Goal: Task Accomplishment & Management: Manage account settings

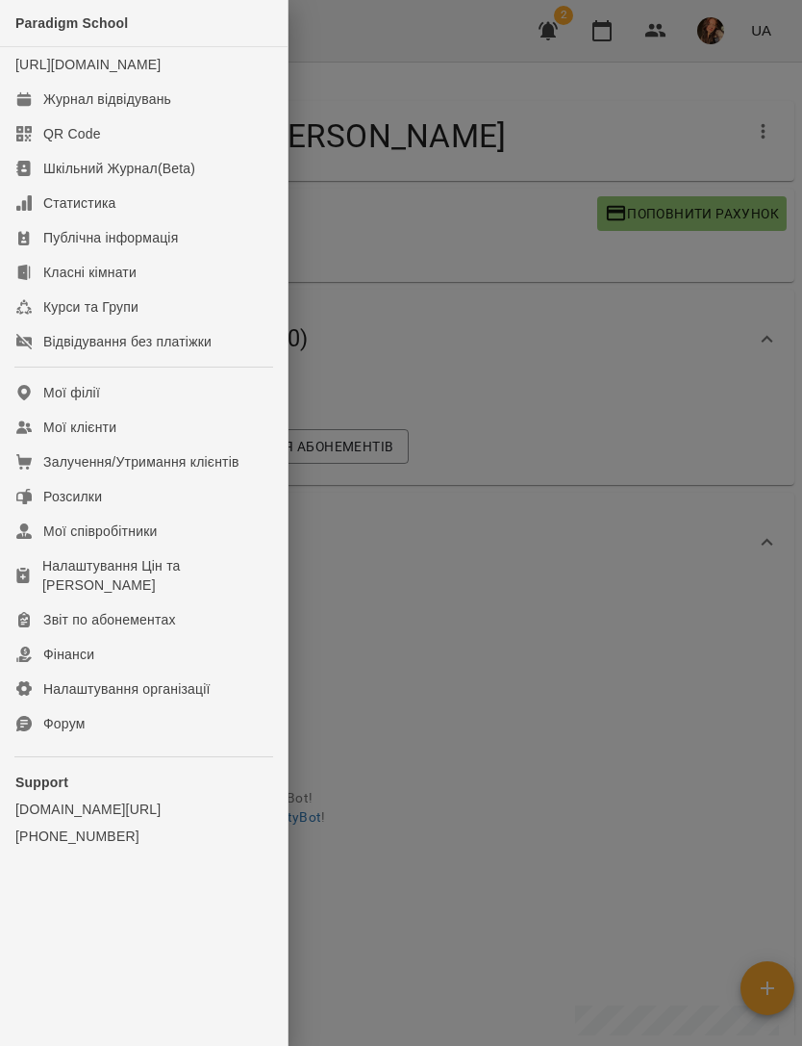
scroll to position [1316, 0]
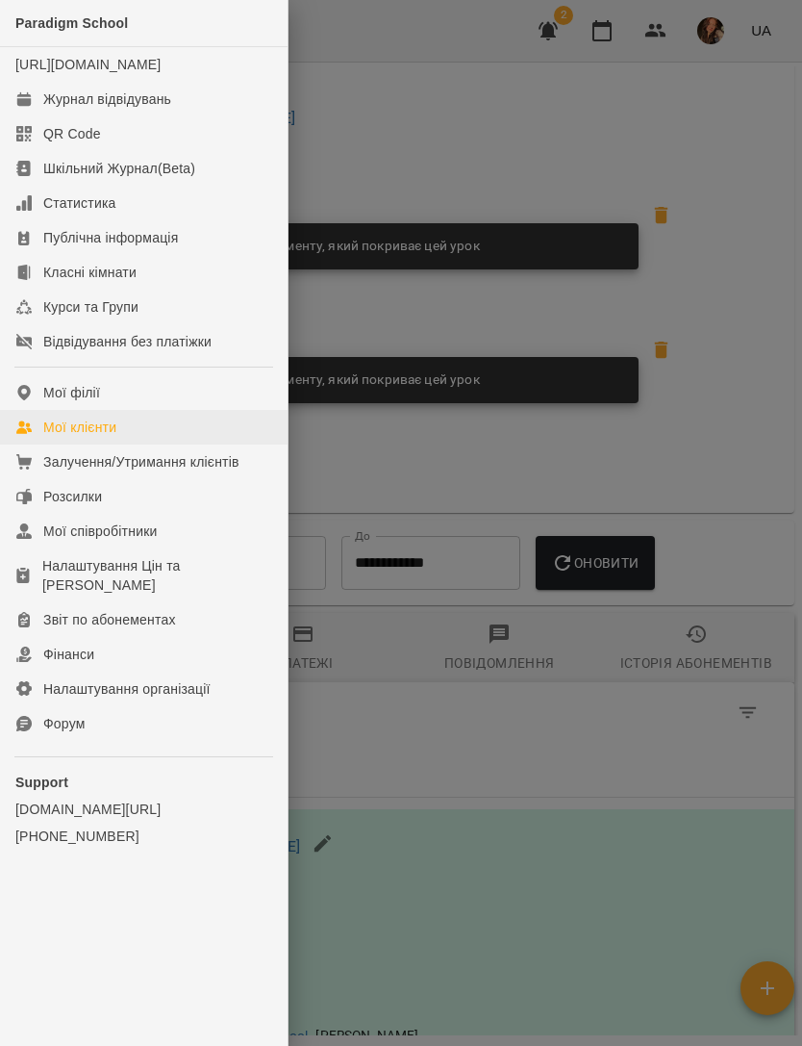
click at [175, 445] on link "Мої клієнти" at bounding box center [144, 427] width 288 height 35
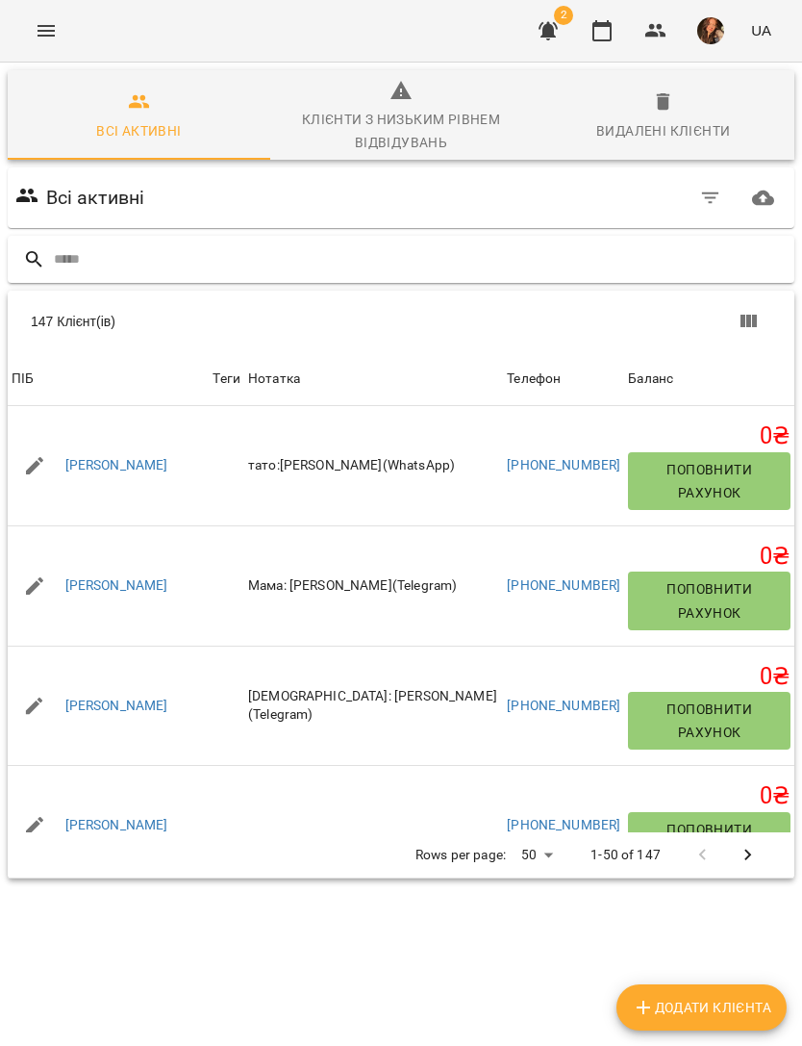
click at [497, 273] on input "text" at bounding box center [420, 259] width 733 height 32
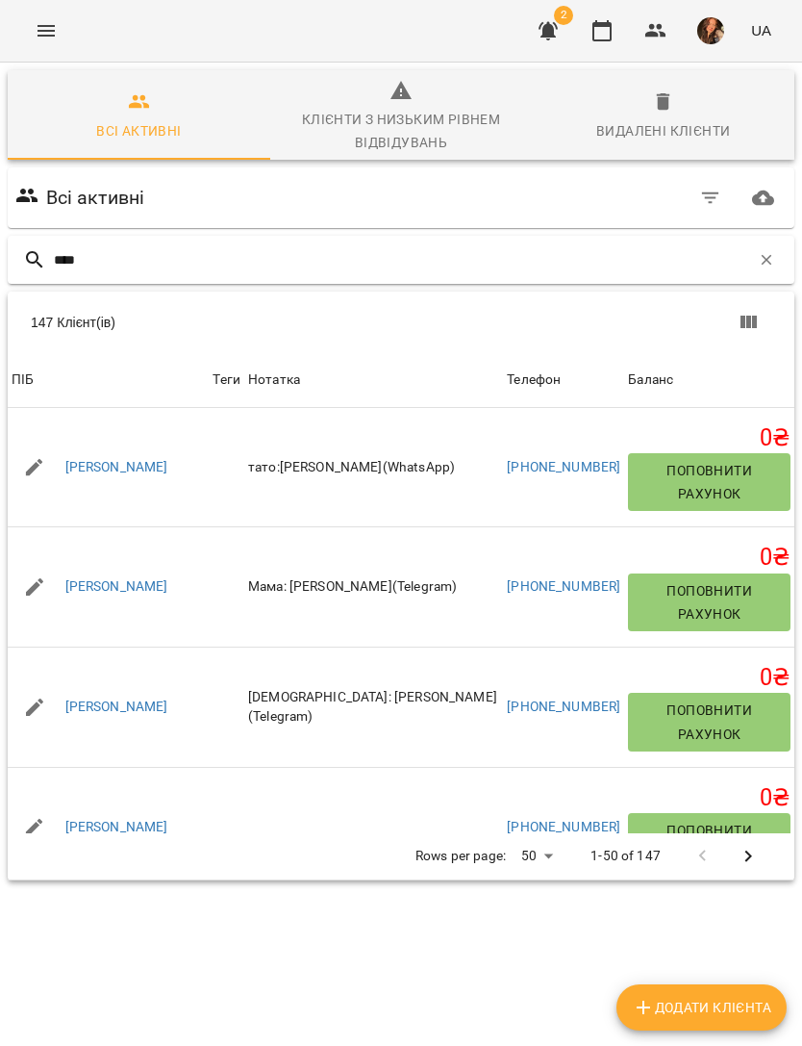
type input "*****"
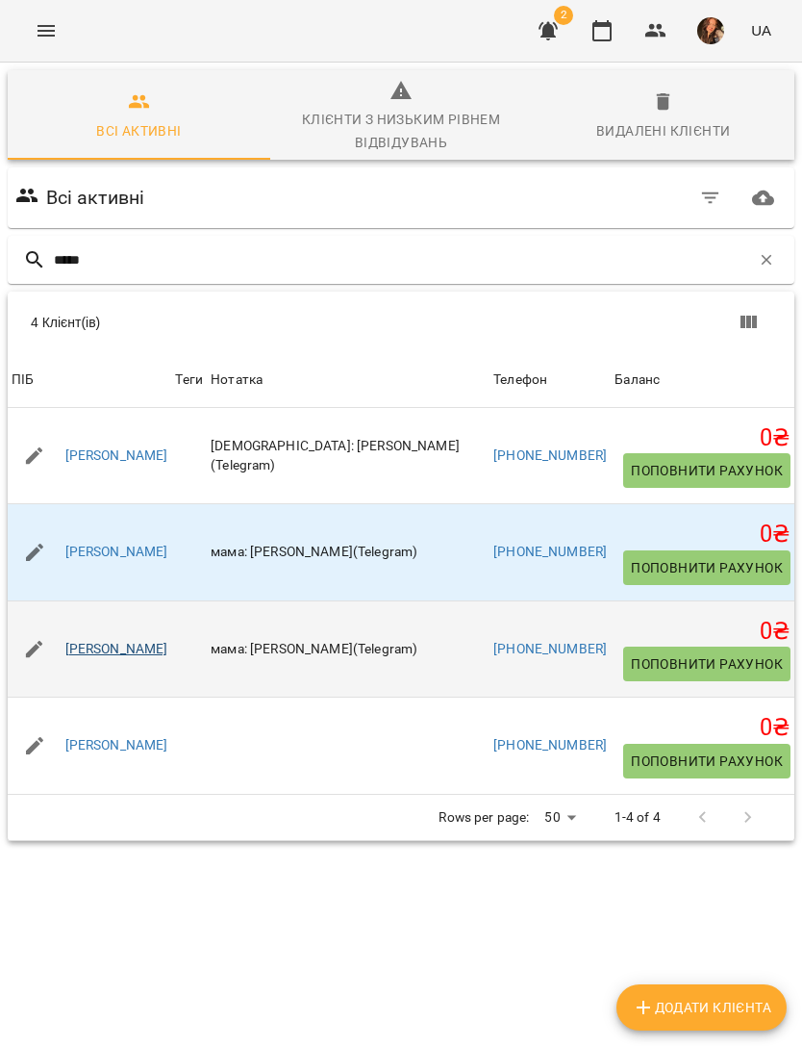
click at [168, 646] on link "[PERSON_NAME]" at bounding box center [116, 649] width 103 height 19
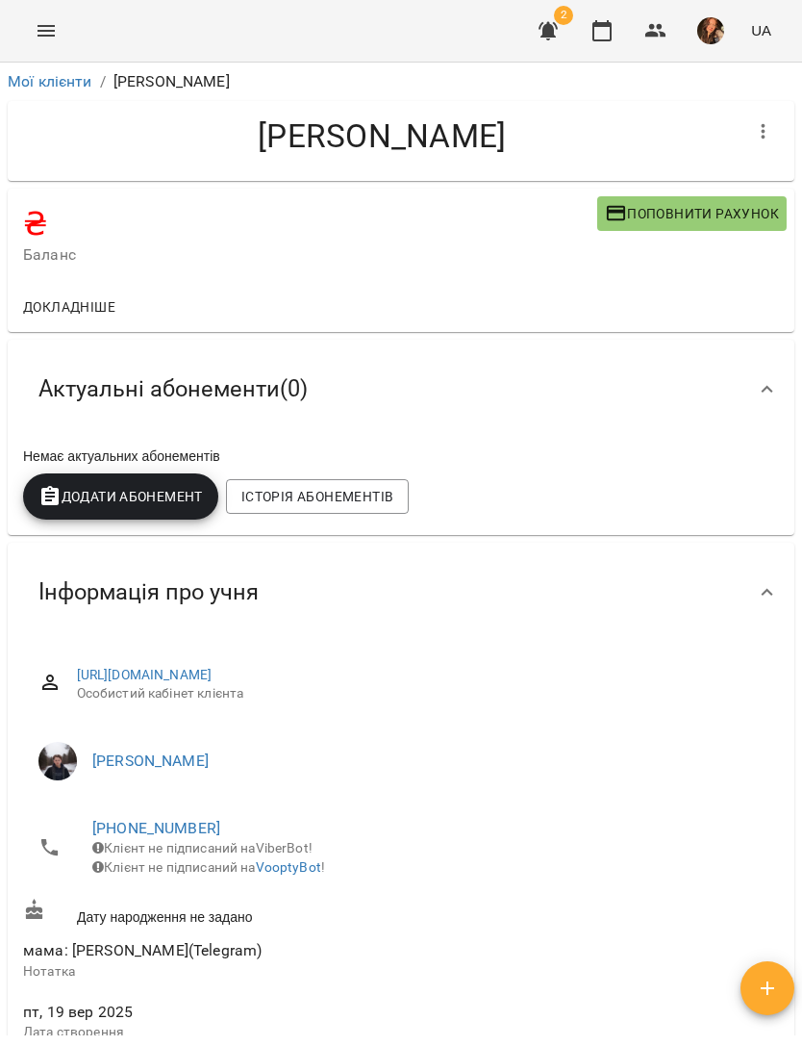
click at [44, 34] on icon "Menu" at bounding box center [46, 30] width 23 height 23
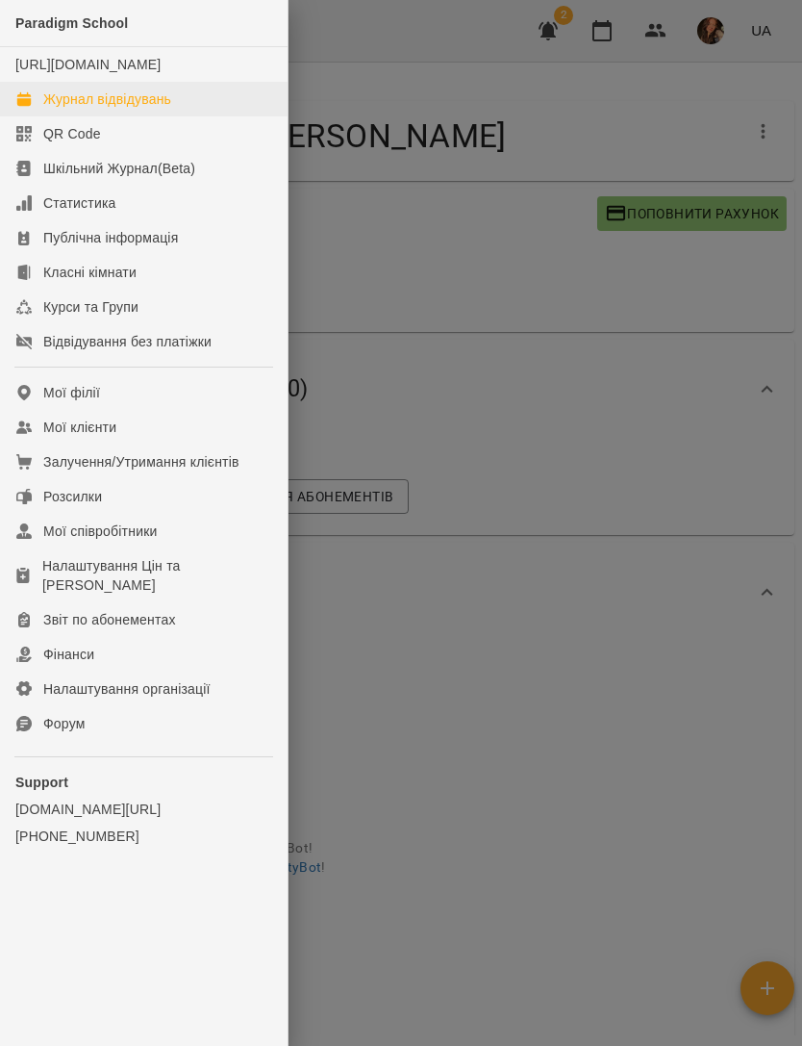
click at [165, 109] on div "Журнал відвідувань" at bounding box center [107, 98] width 128 height 19
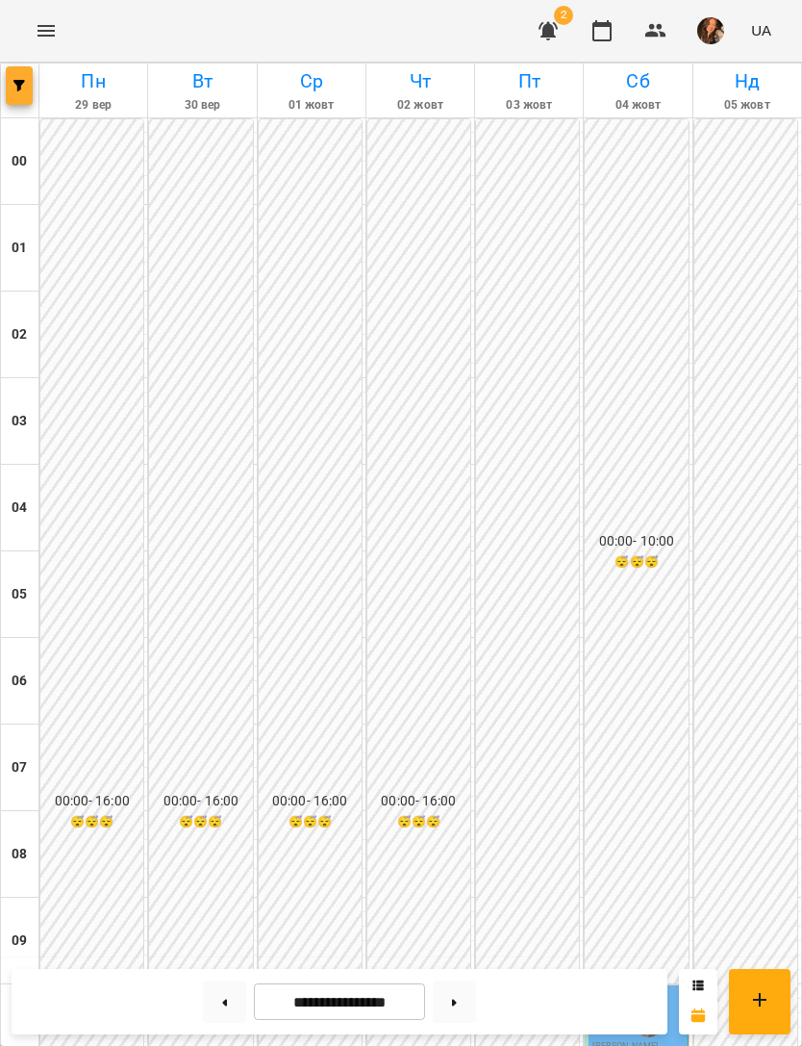
click at [22, 91] on button "button" at bounding box center [19, 85] width 27 height 38
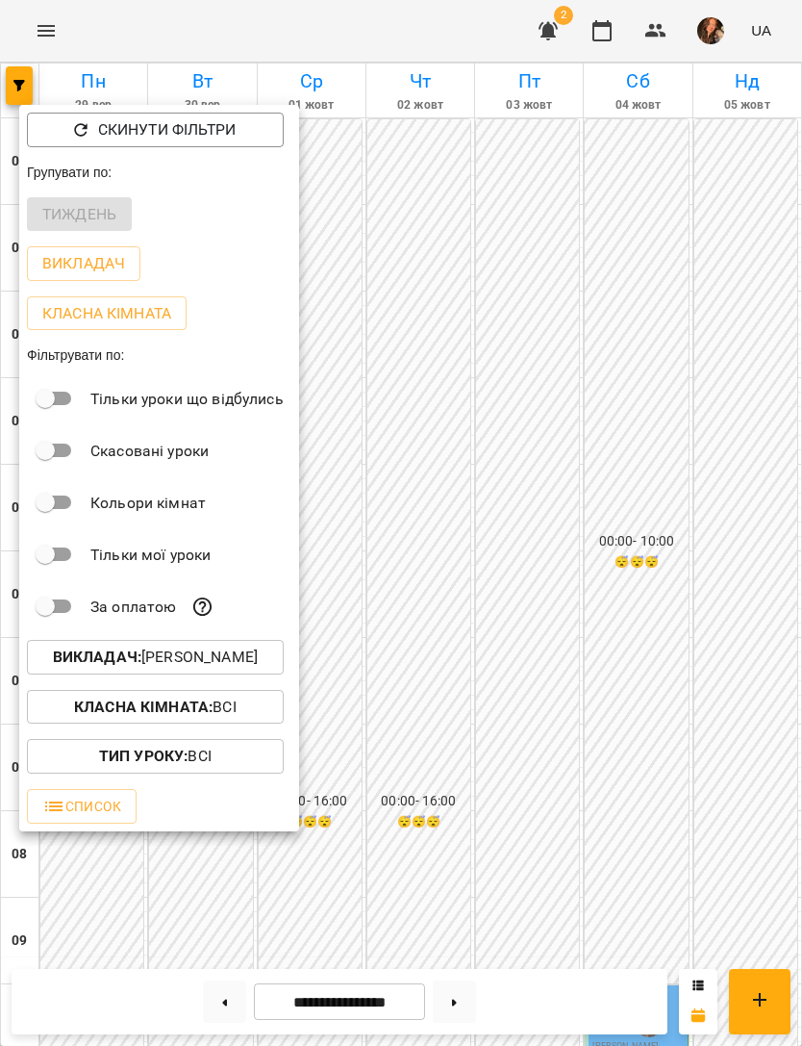
click at [253, 660] on p "Викладач : [PERSON_NAME]" at bounding box center [155, 657] width 205 height 23
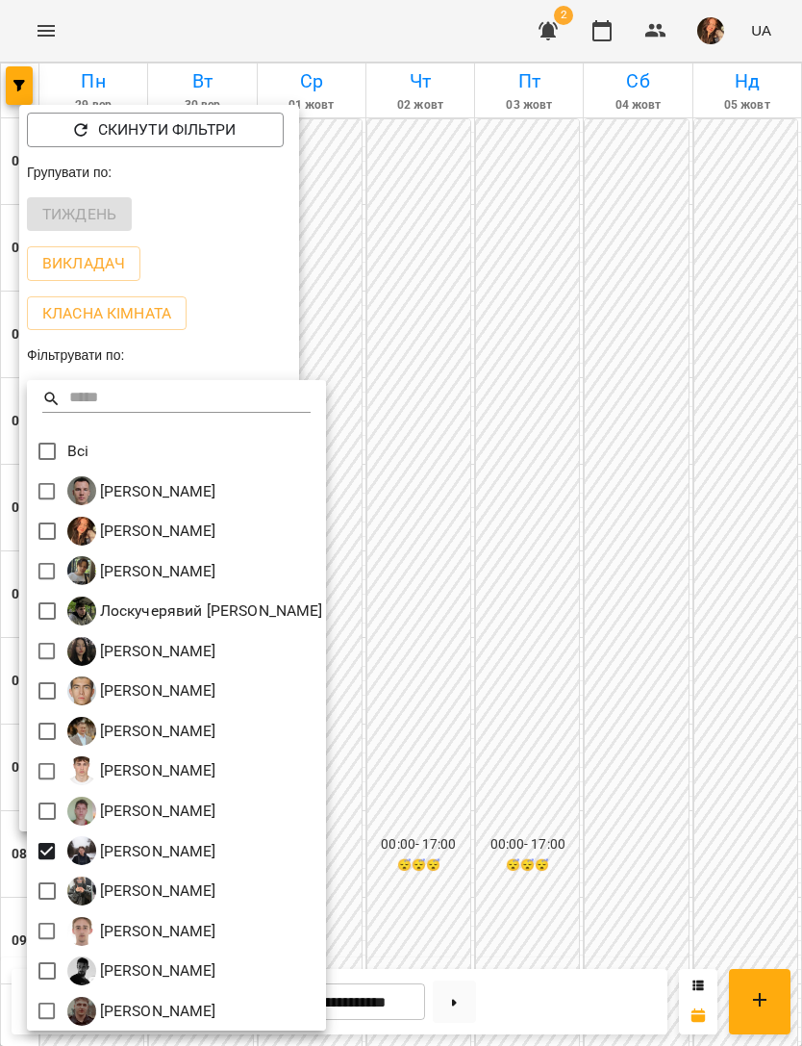
click at [654, 742] on div at bounding box center [401, 523] width 802 height 1046
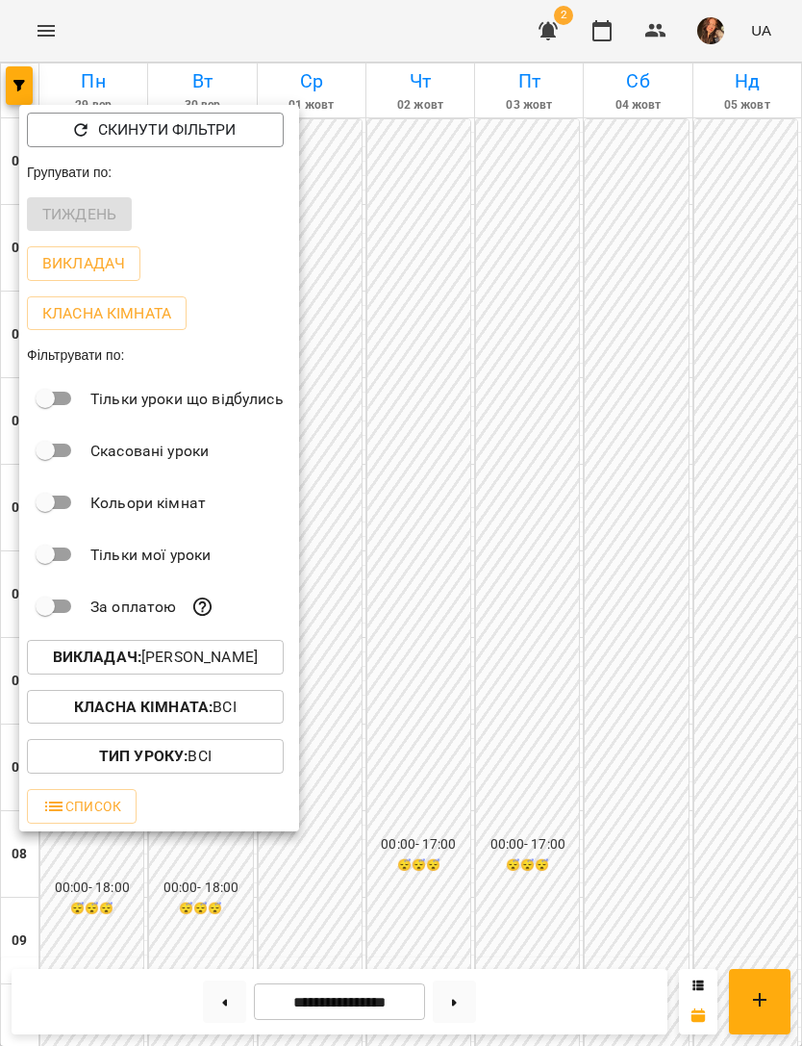
click at [649, 741] on div at bounding box center [401, 523] width 802 height 1046
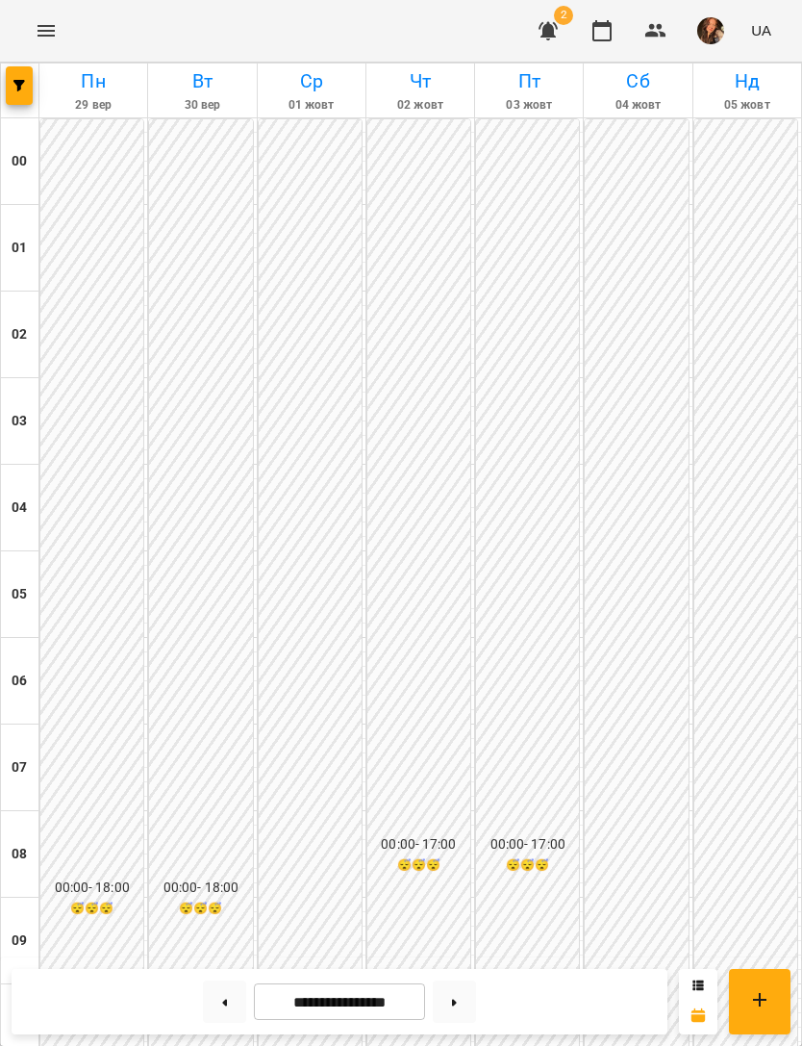
scroll to position [1236, 0]
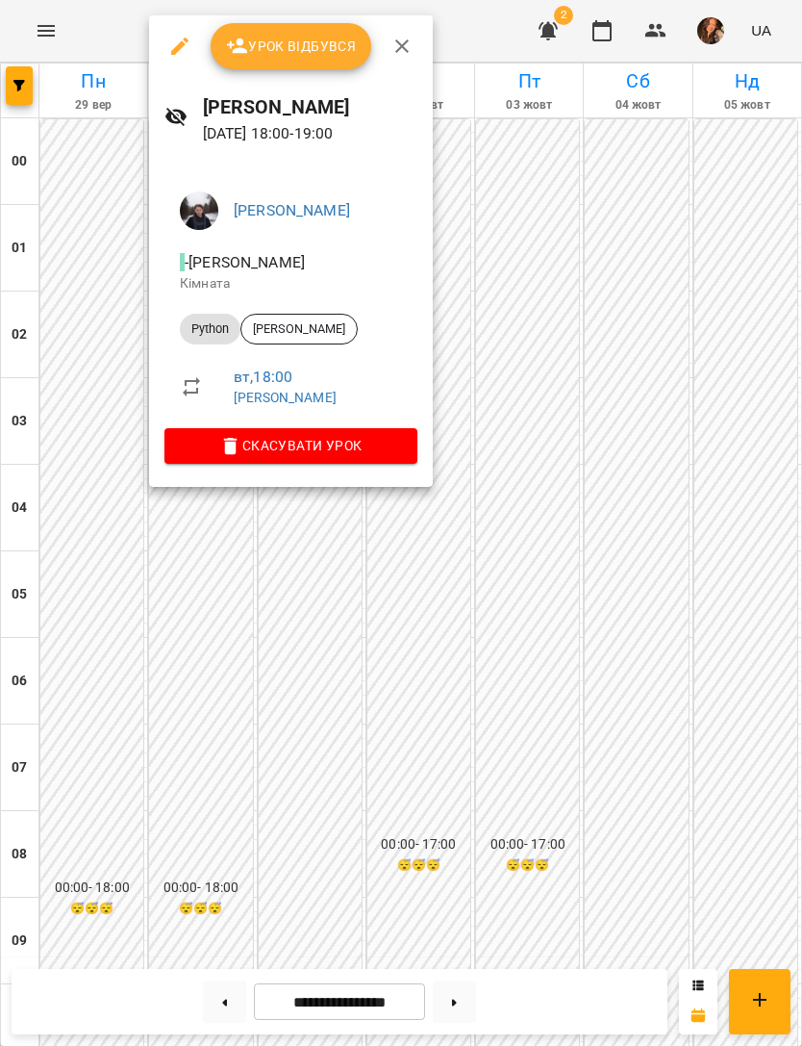
click at [659, 579] on div at bounding box center [401, 523] width 802 height 1046
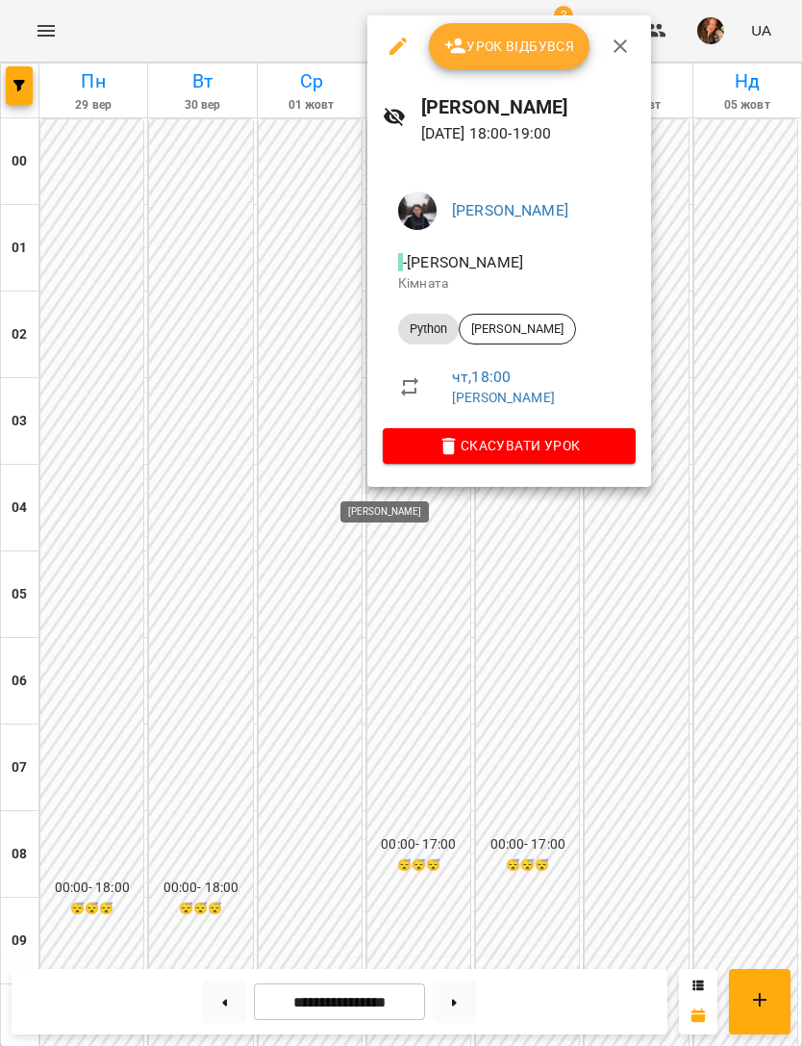
click at [675, 606] on div at bounding box center [401, 523] width 802 height 1046
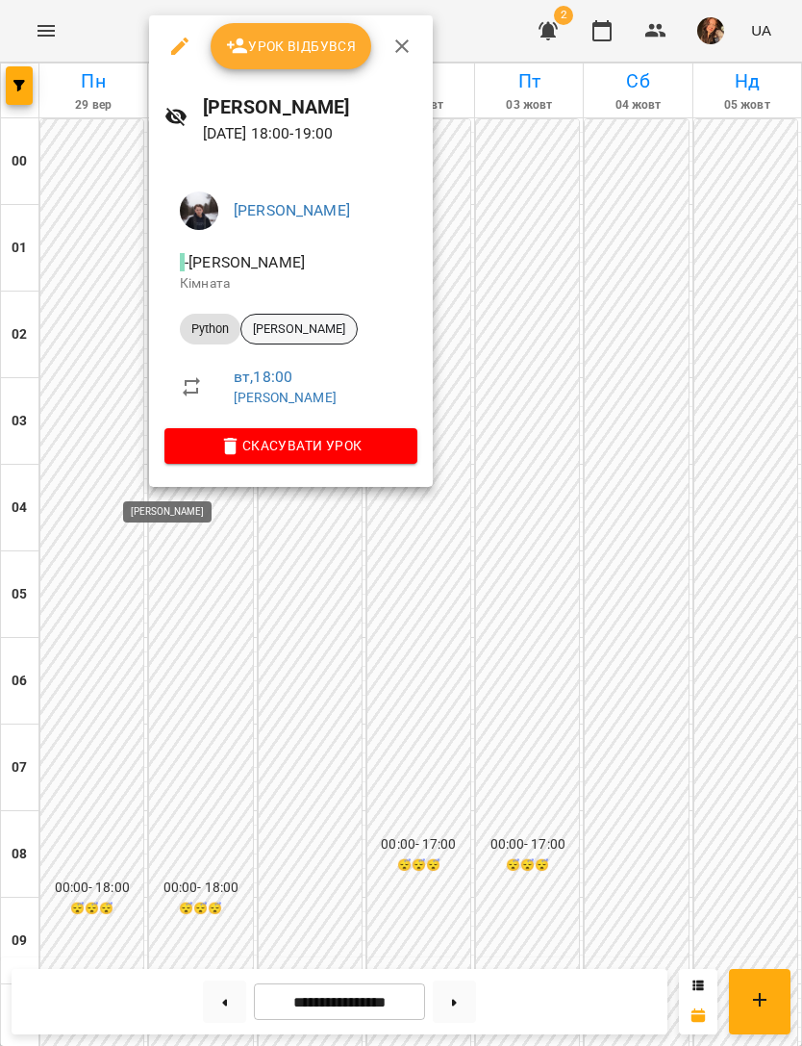
click at [357, 322] on span "[PERSON_NAME]" at bounding box center [299, 328] width 115 height 17
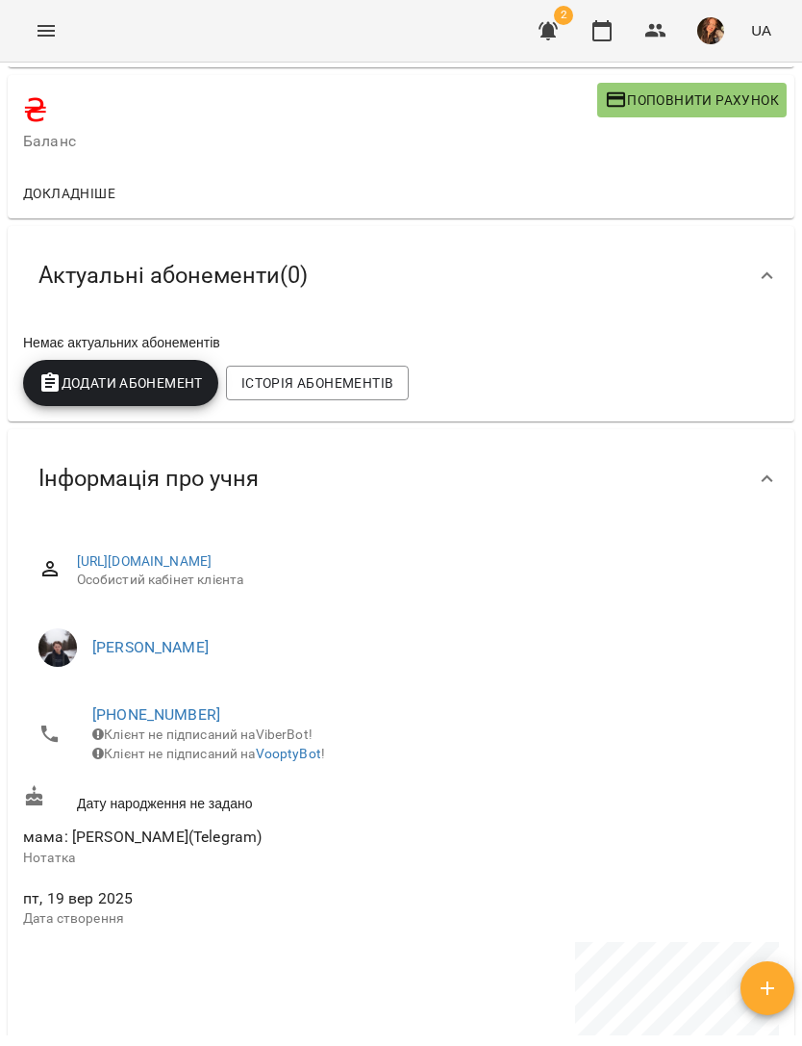
scroll to position [113, 0]
